Goal: Find contact information

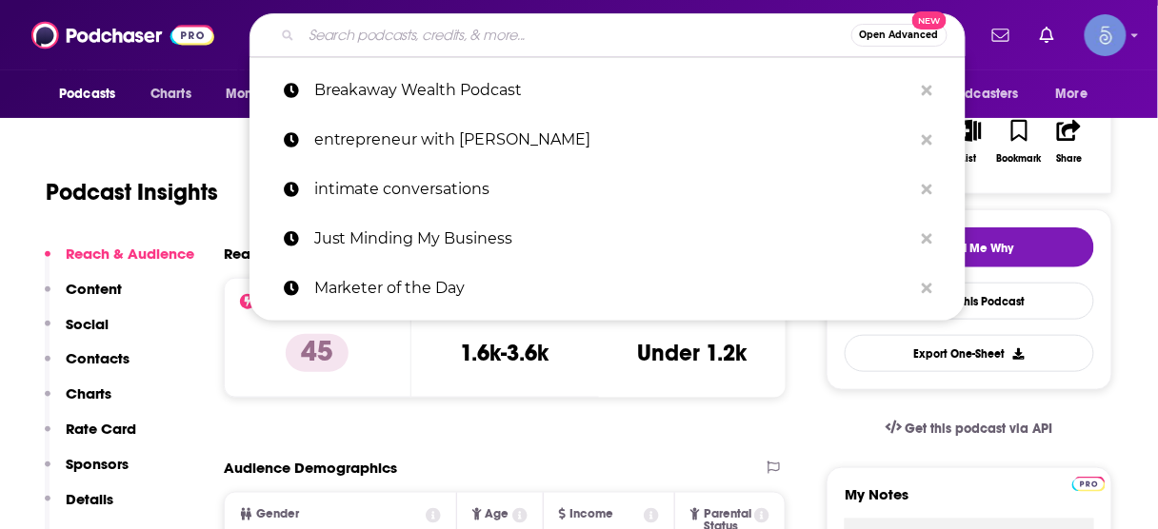
scroll to position [305, 0]
type input "Peak Humans"
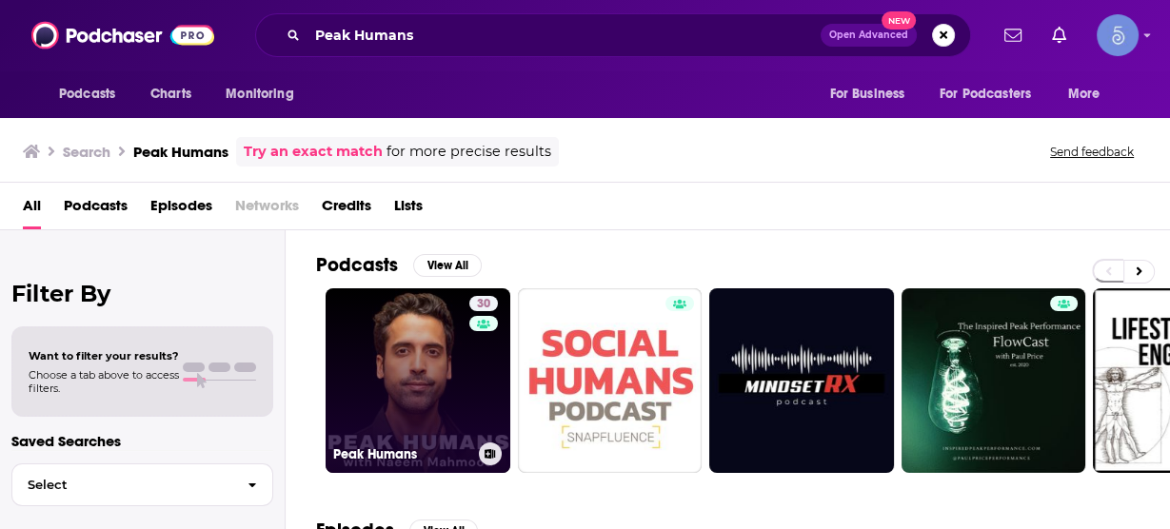
click at [421, 368] on link "30 Peak Humans" at bounding box center [418, 380] width 185 height 185
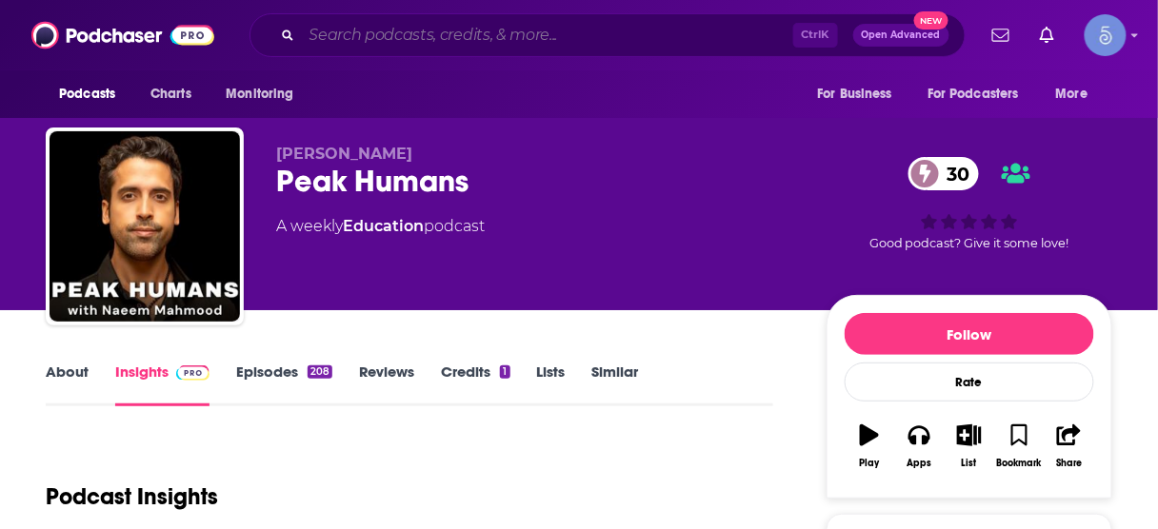
click at [490, 39] on input "Search podcasts, credits, & more..." at bounding box center [547, 35] width 491 height 30
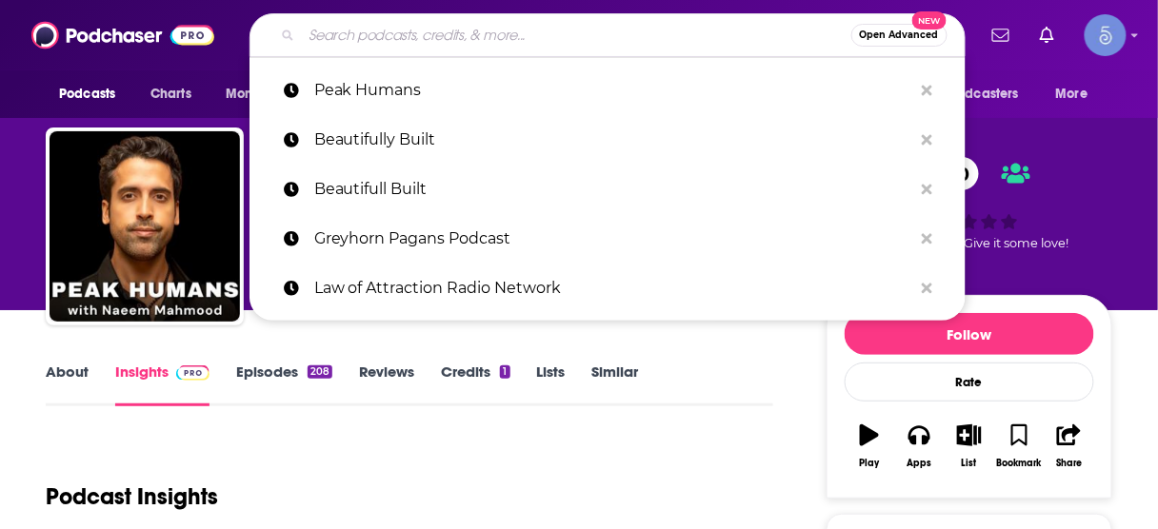
paste input "The Fit2 Perform Podcast"
type input "The Fit2 Perform Podcast"
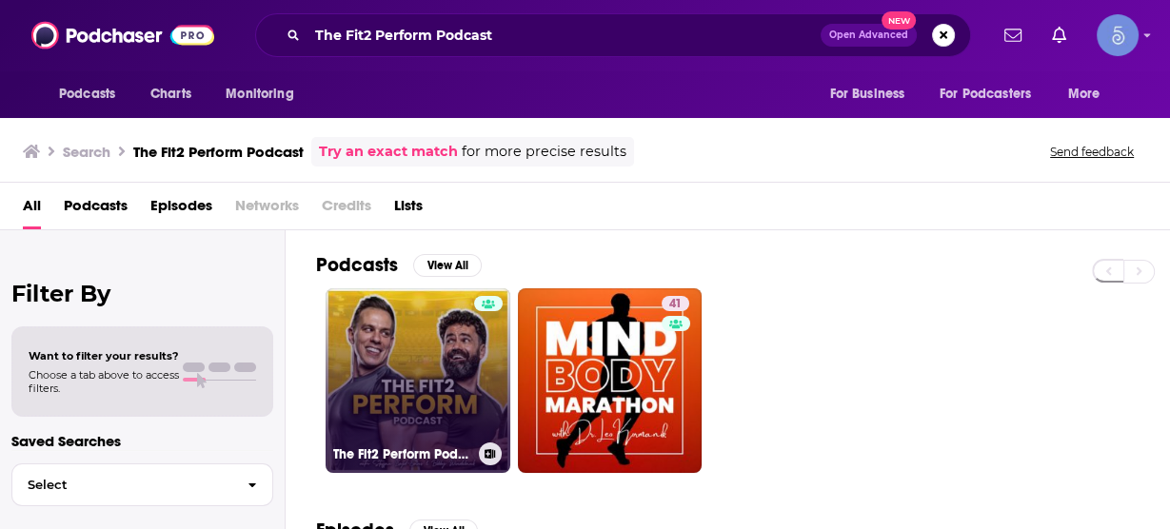
click at [413, 378] on link "The Fit2 Perform Podcast" at bounding box center [418, 380] width 185 height 185
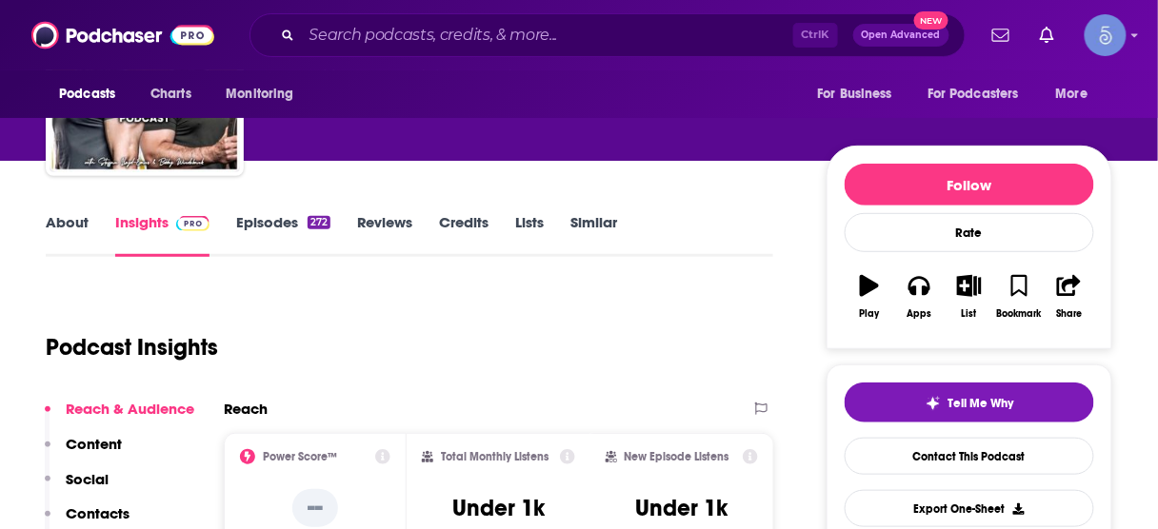
scroll to position [152, 0]
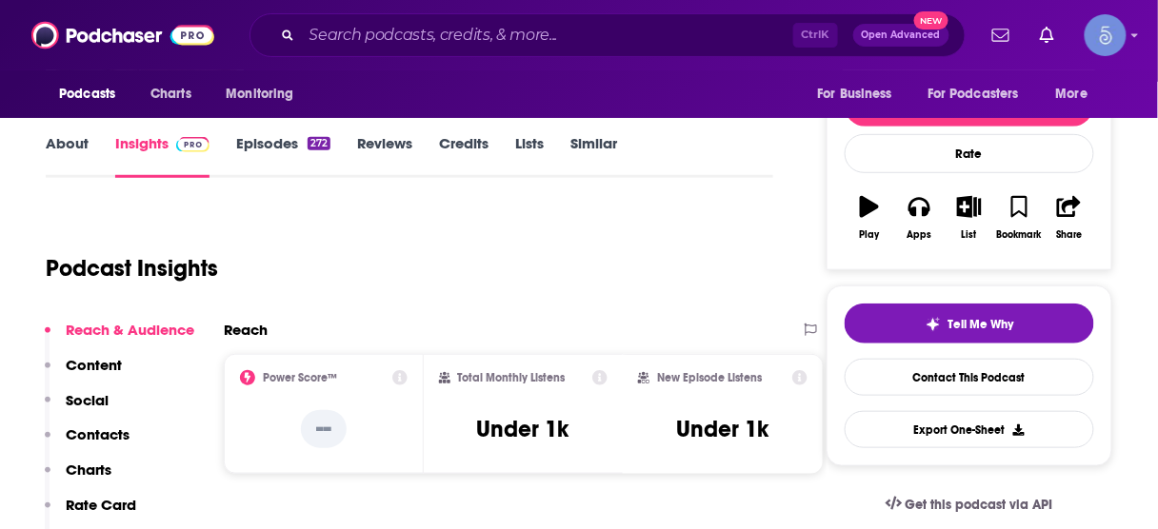
click at [122, 434] on p "Contacts" at bounding box center [98, 435] width 64 height 18
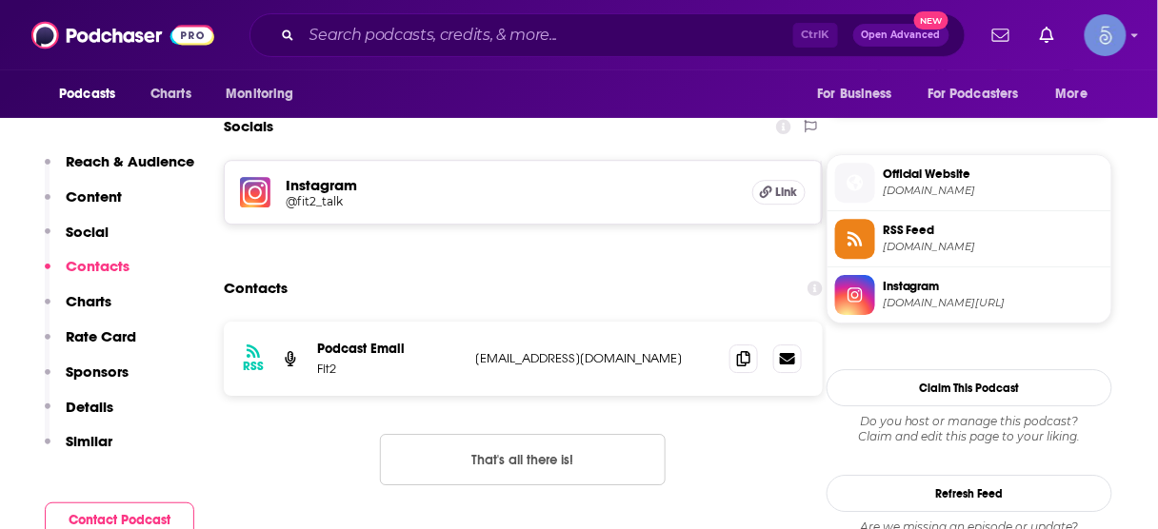
scroll to position [1313, 0]
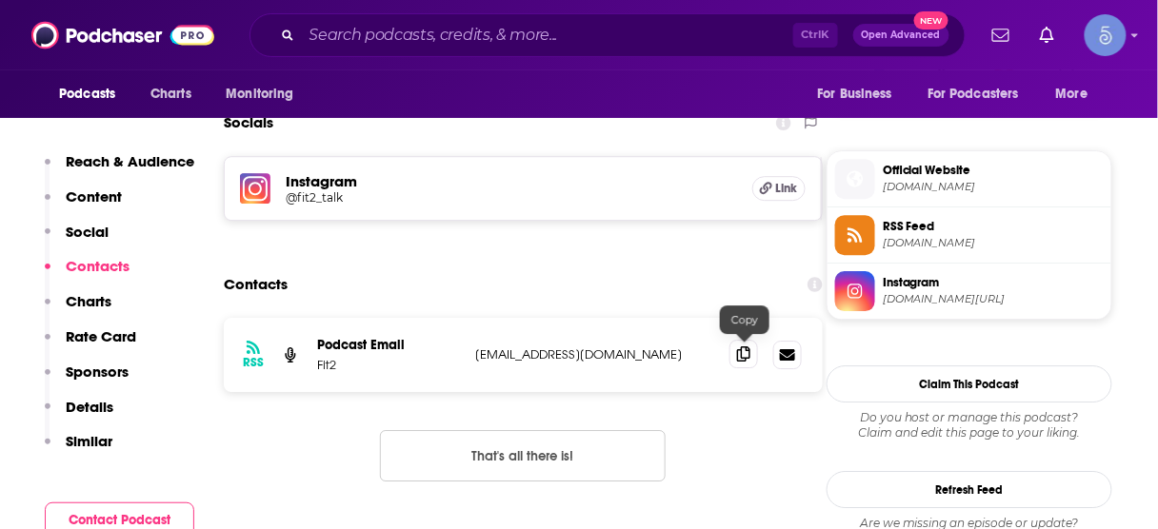
click at [738, 343] on span at bounding box center [743, 354] width 29 height 29
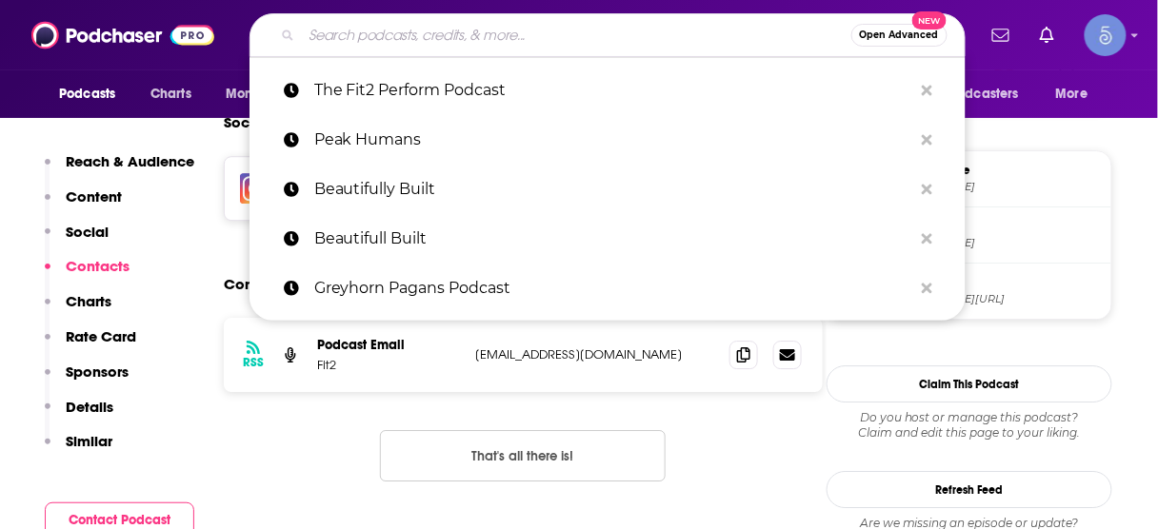
click at [514, 35] on input "Search podcasts, credits, & more..." at bounding box center [576, 35] width 549 height 30
paste input "People and Performance Podcast"
type input "People and Performance Podcast"
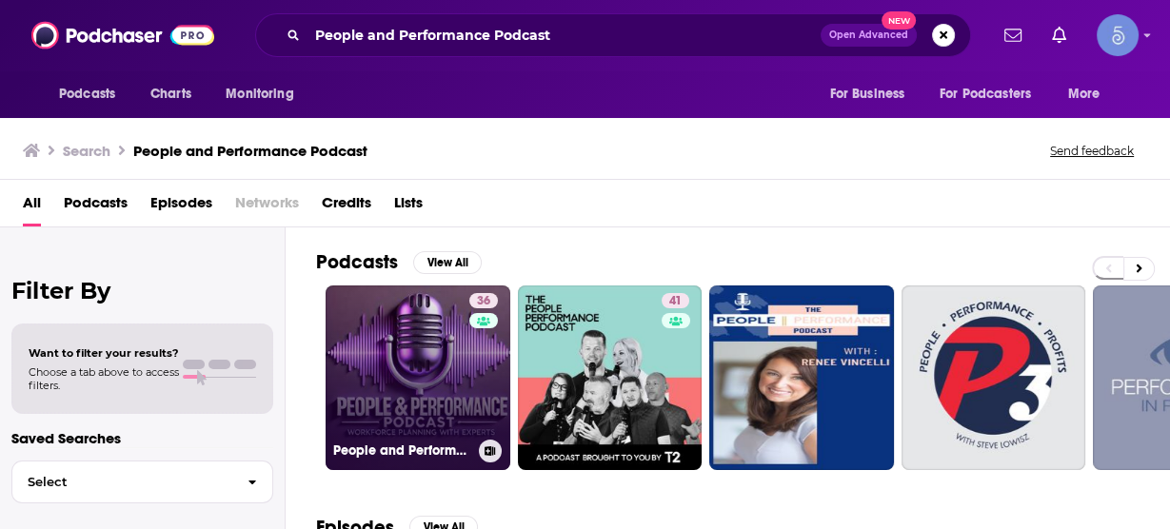
click at [427, 368] on link "36 People and Performance Podcast" at bounding box center [418, 378] width 185 height 185
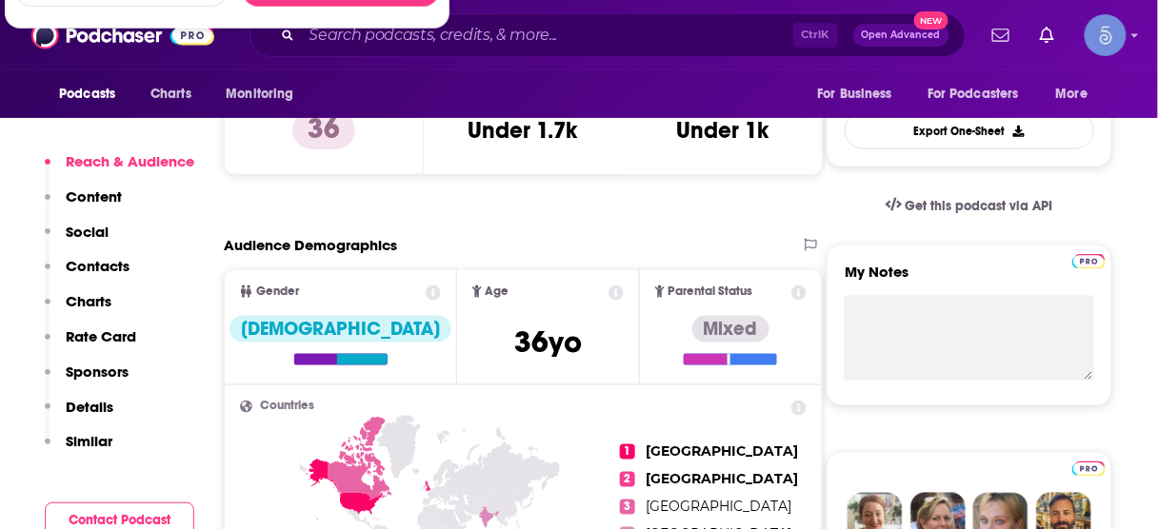
scroll to position [533, 0]
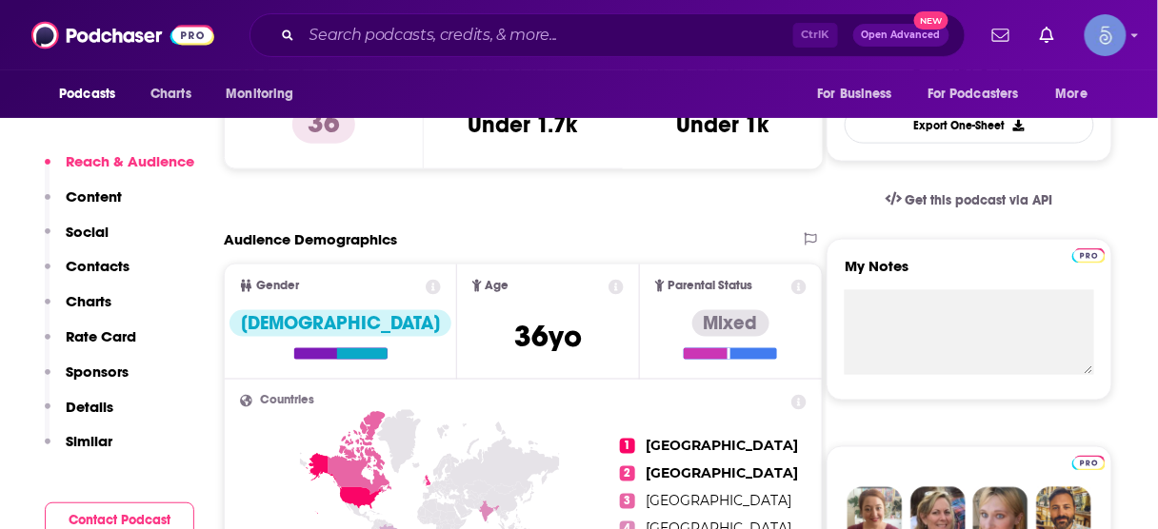
click at [111, 268] on p "Contacts" at bounding box center [98, 266] width 64 height 18
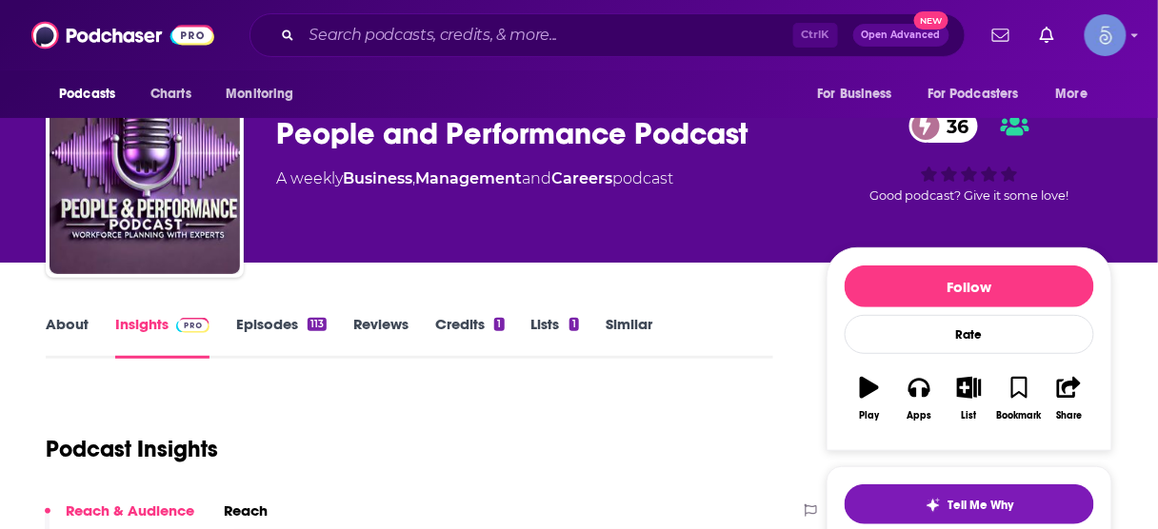
scroll to position [0, 0]
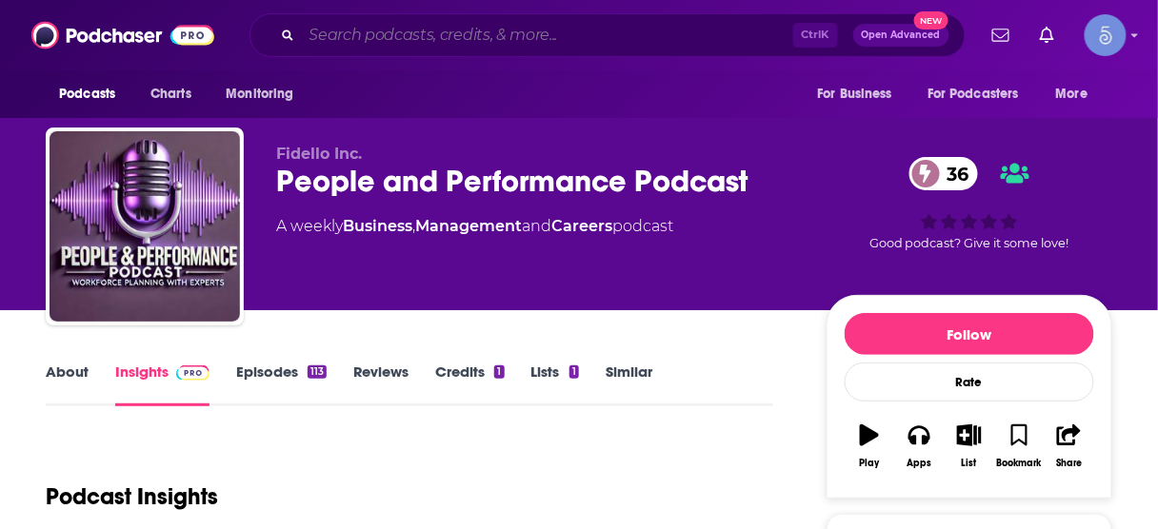
click at [448, 34] on input "Search podcasts, credits, & more..." at bounding box center [547, 35] width 491 height 30
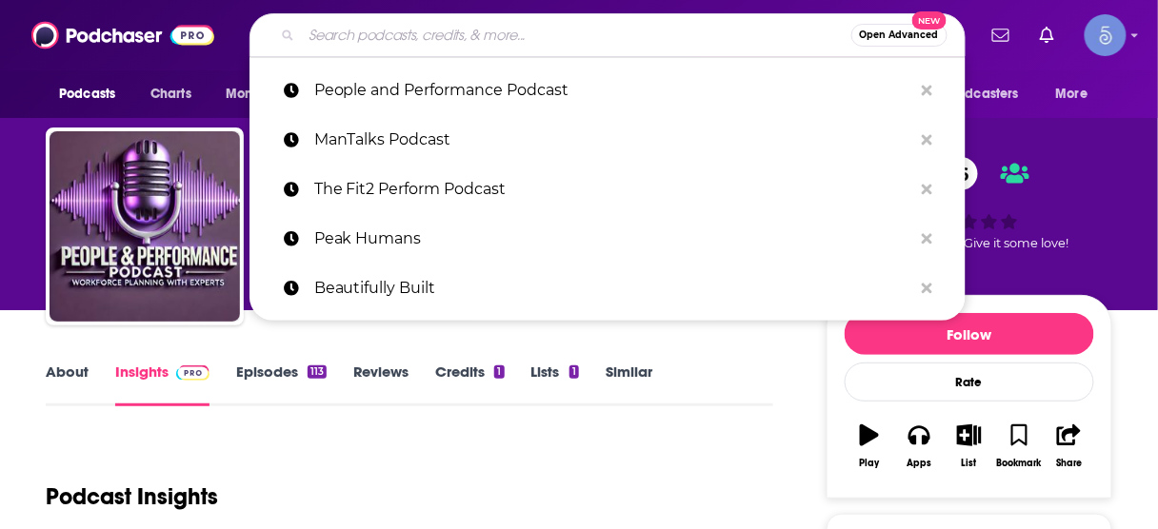
paste input "An Evolving Man Podcast"
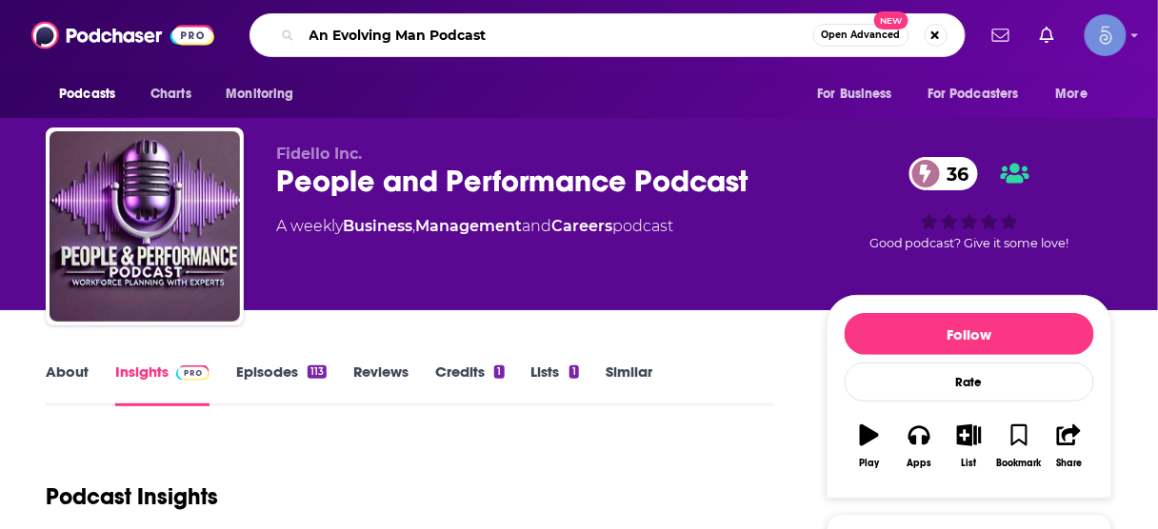
type input "An Evolving Man Podcast"
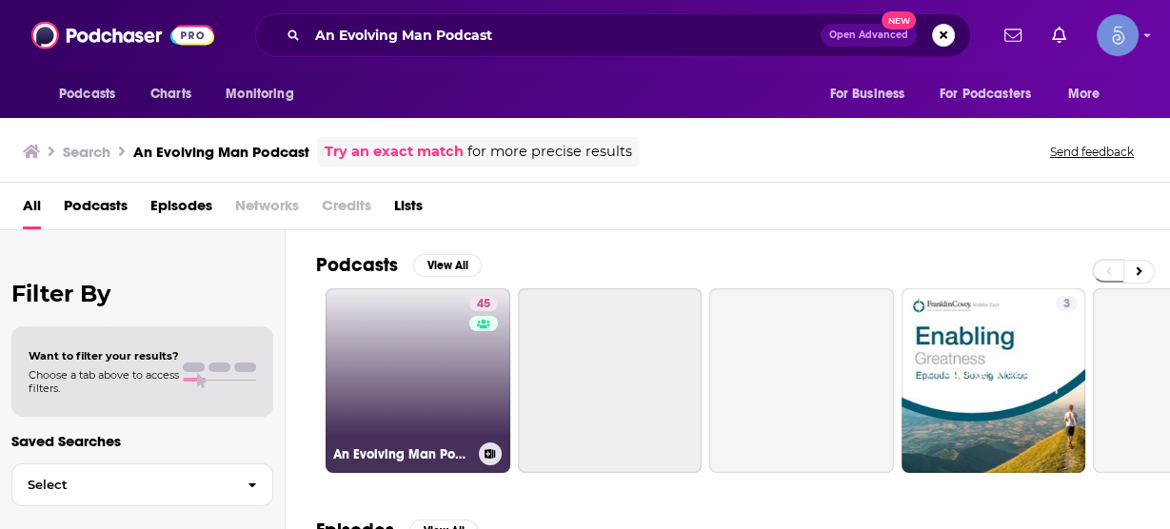
click at [431, 408] on link "45 An Evolving Man Podcast" at bounding box center [418, 380] width 185 height 185
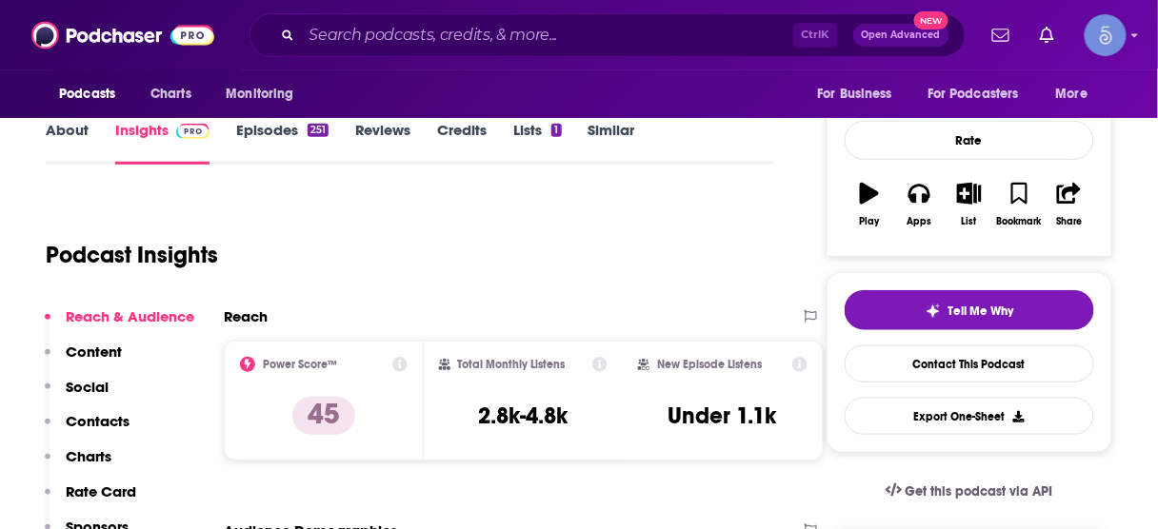
scroll to position [305, 0]
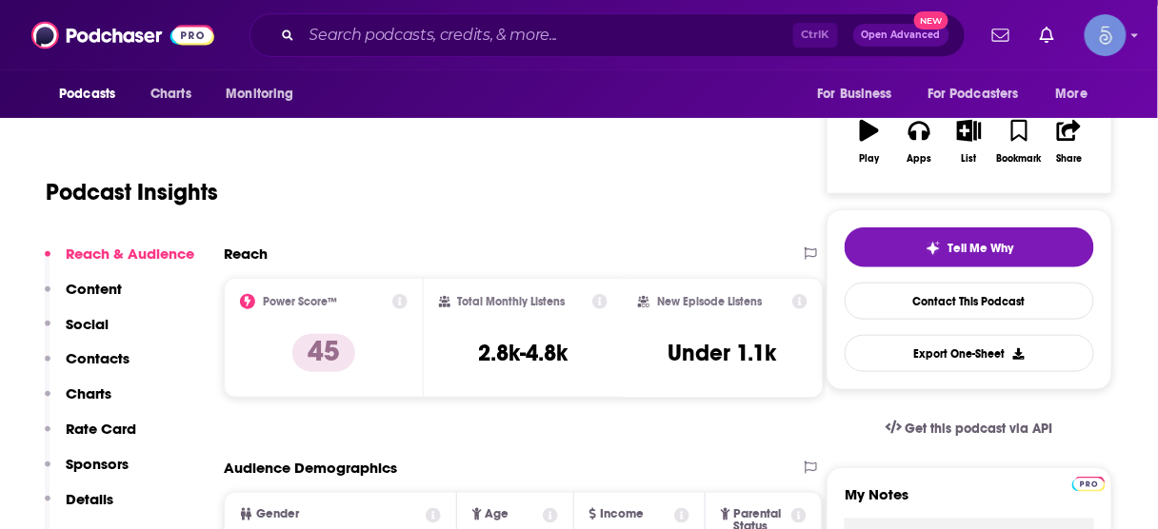
click at [112, 356] on p "Contacts" at bounding box center [98, 358] width 64 height 18
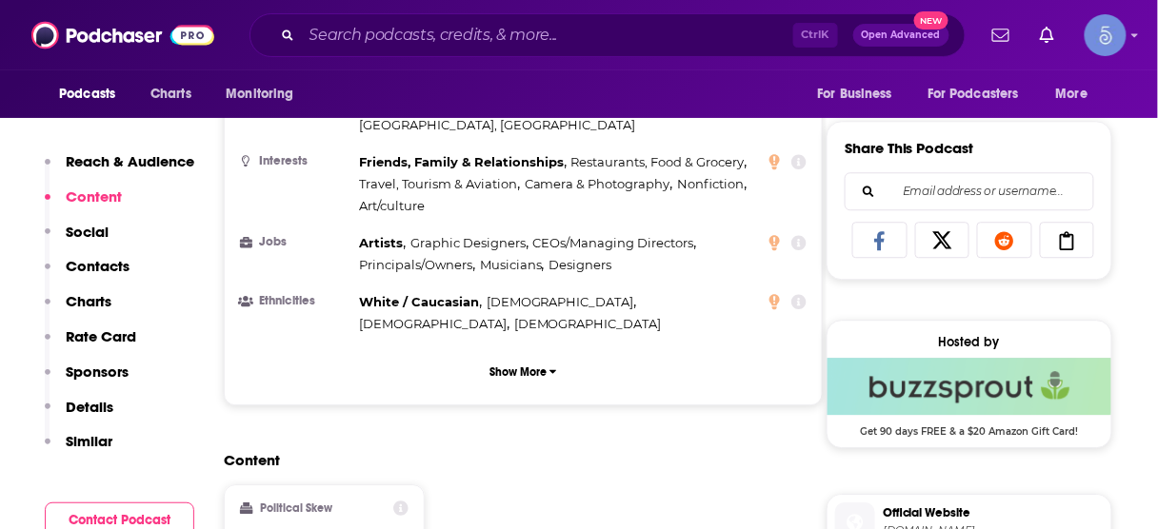
scroll to position [839, 0]
